Goal: Task Accomplishment & Management: Complete application form

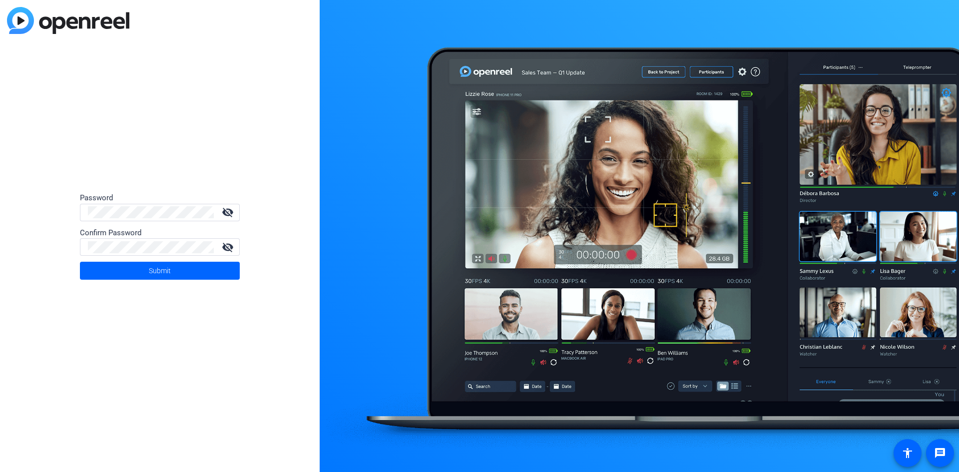
click at [143, 206] on div at bounding box center [151, 212] width 126 height 17
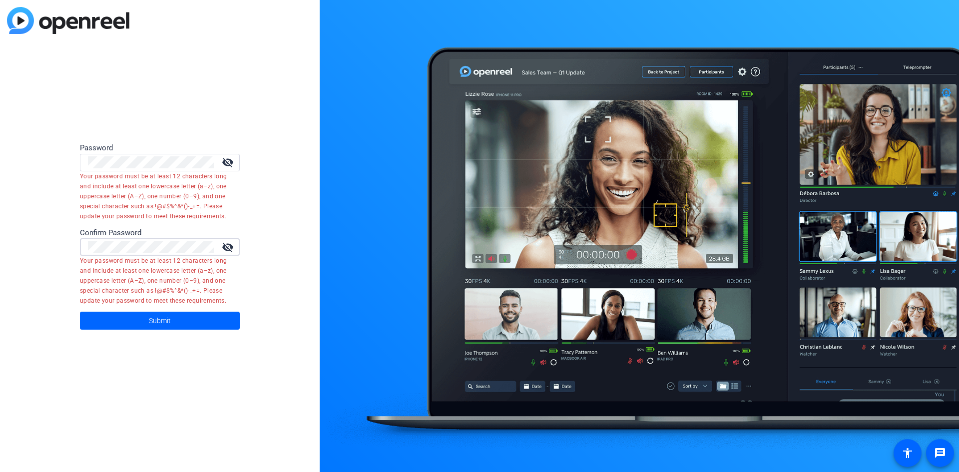
click at [80, 312] on button "Submit" at bounding box center [160, 321] width 160 height 18
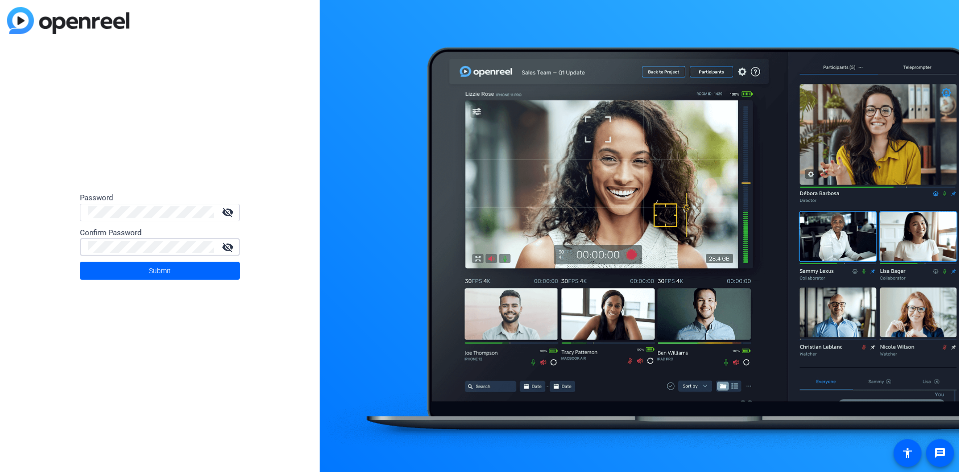
click at [80, 262] on button "Submit" at bounding box center [160, 271] width 160 height 18
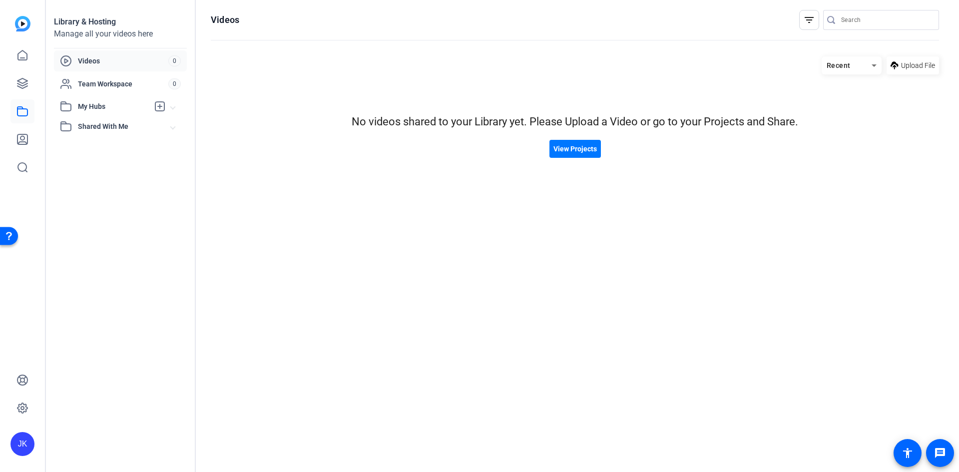
click at [107, 124] on span "Shared With Me" at bounding box center [124, 126] width 93 height 10
click at [91, 109] on span "My Hubs" at bounding box center [113, 106] width 71 height 10
click at [109, 84] on span "Team Workspace" at bounding box center [123, 84] width 90 height 10
click at [101, 63] on span "Videos" at bounding box center [123, 61] width 90 height 10
click at [20, 59] on icon at bounding box center [22, 55] width 12 height 12
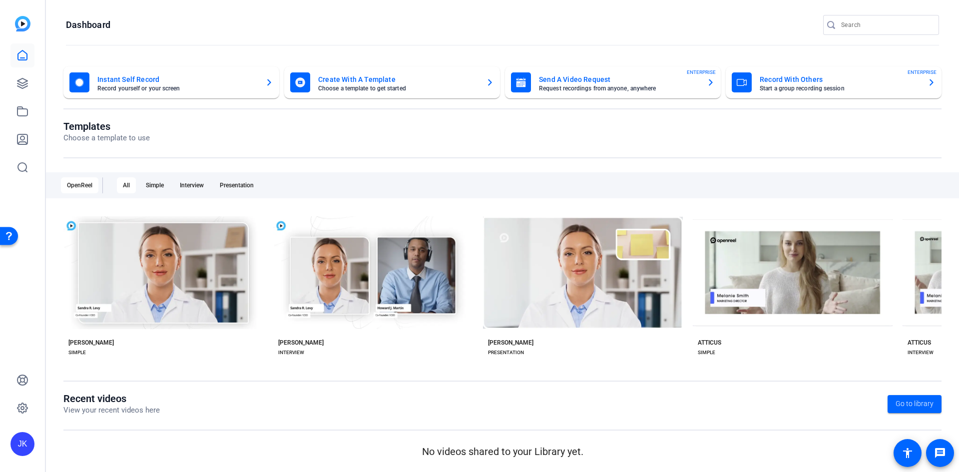
click at [631, 82] on mat-card-title "Send A Video Request" at bounding box center [619, 79] width 160 height 12
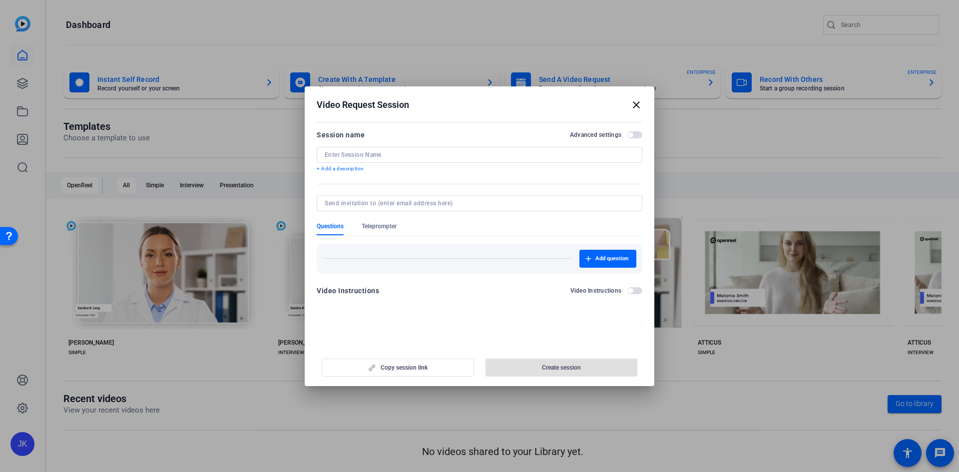
click at [536, 159] on div at bounding box center [480, 155] width 310 height 16
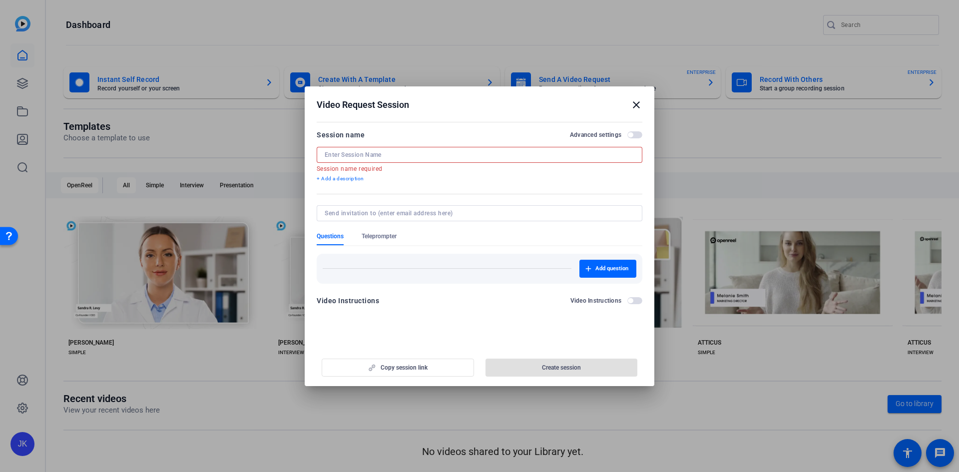
click at [353, 153] on input at bounding box center [480, 155] width 310 height 8
click at [437, 154] on input at bounding box center [480, 155] width 310 height 8
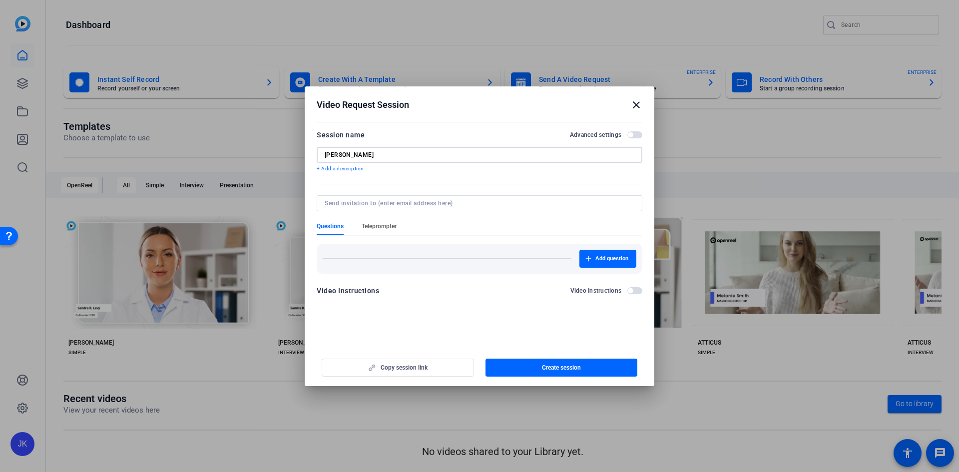
type input "Robin"
click at [391, 225] on span "Teleprompter" at bounding box center [379, 226] width 35 height 8
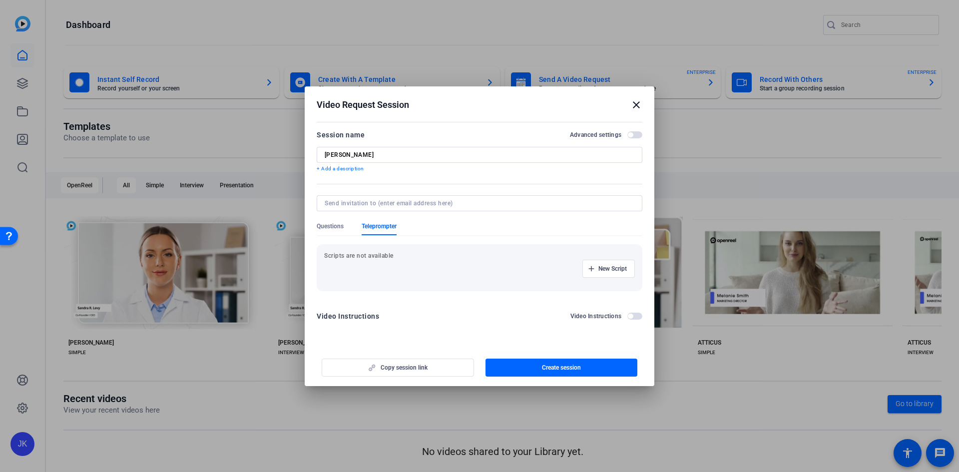
click at [399, 252] on p "Scripts are not available" at bounding box center [479, 256] width 311 height 8
click at [600, 265] on span "New Script" at bounding box center [612, 269] width 28 height 8
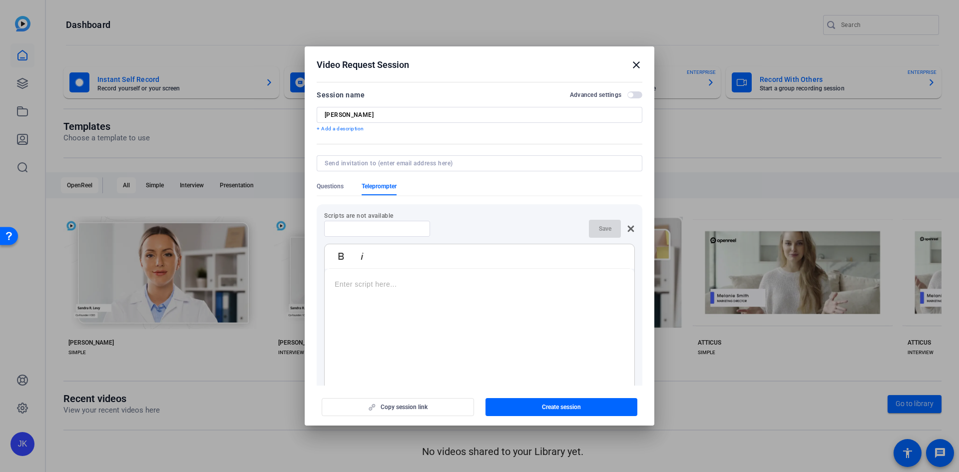
click at [396, 305] on div at bounding box center [480, 331] width 310 height 125
click at [388, 165] on input at bounding box center [478, 163] width 306 height 8
click at [378, 160] on input at bounding box center [478, 163] width 306 height 8
drag, startPoint x: 373, startPoint y: 154, endPoint x: 373, endPoint y: 161, distance: 7.0
click at [373, 154] on form "Session name Advanced settings Robin + Add a description Questions Teleprompter…" at bounding box center [480, 269] width 326 height 360
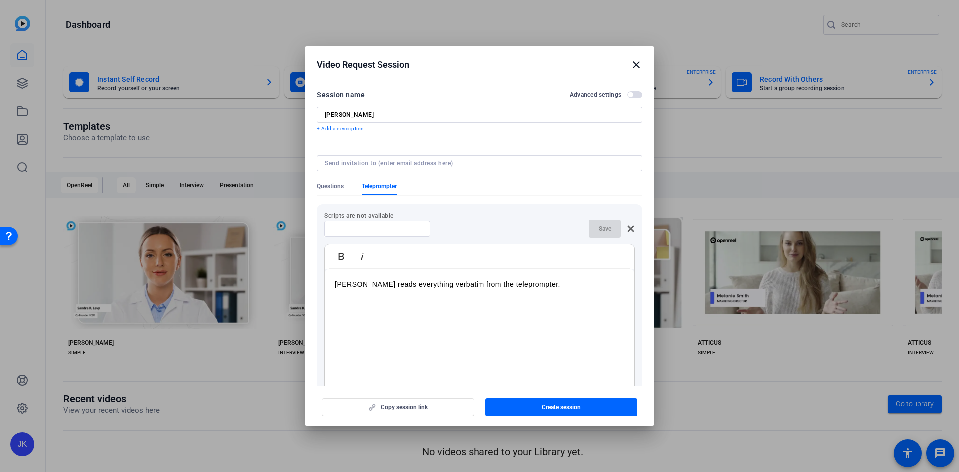
click at [373, 162] on input at bounding box center [478, 163] width 306 height 8
paste input "robin.lynch@jpmorgan.com"
type input "robin.lynch@jpmorgan.com"
click at [362, 114] on input "Robin" at bounding box center [480, 115] width 310 height 8
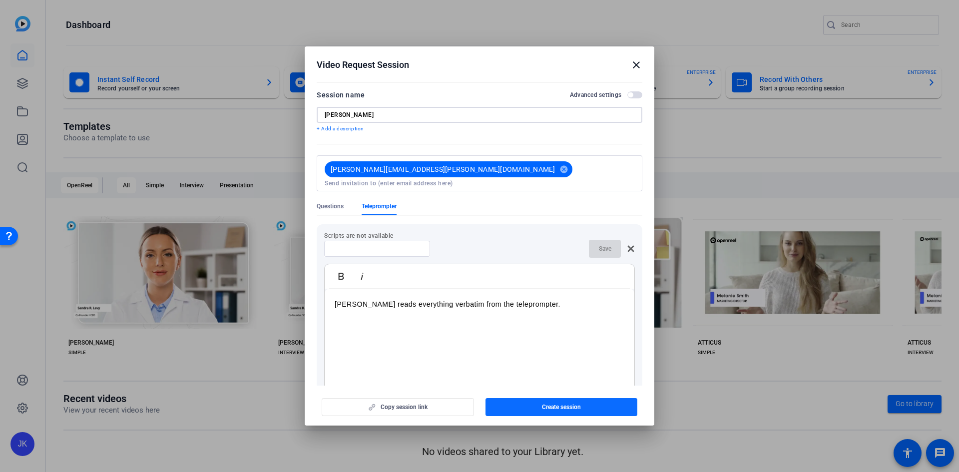
click at [570, 407] on span "Create session" at bounding box center [561, 407] width 39 height 8
